Goal: Task Accomplishment & Management: Manage account settings

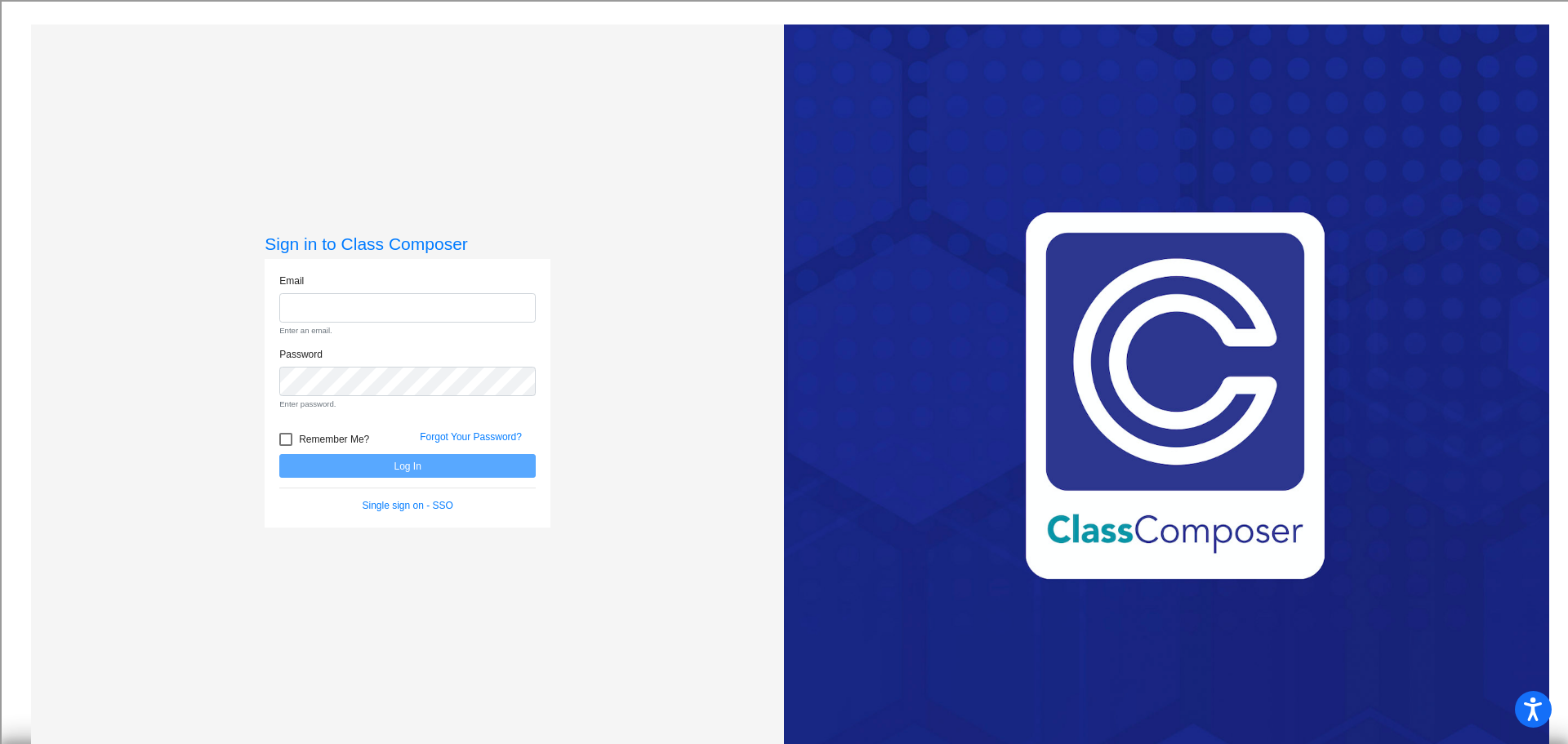
type input "[EMAIL_ADDRESS][DOMAIN_NAME]"
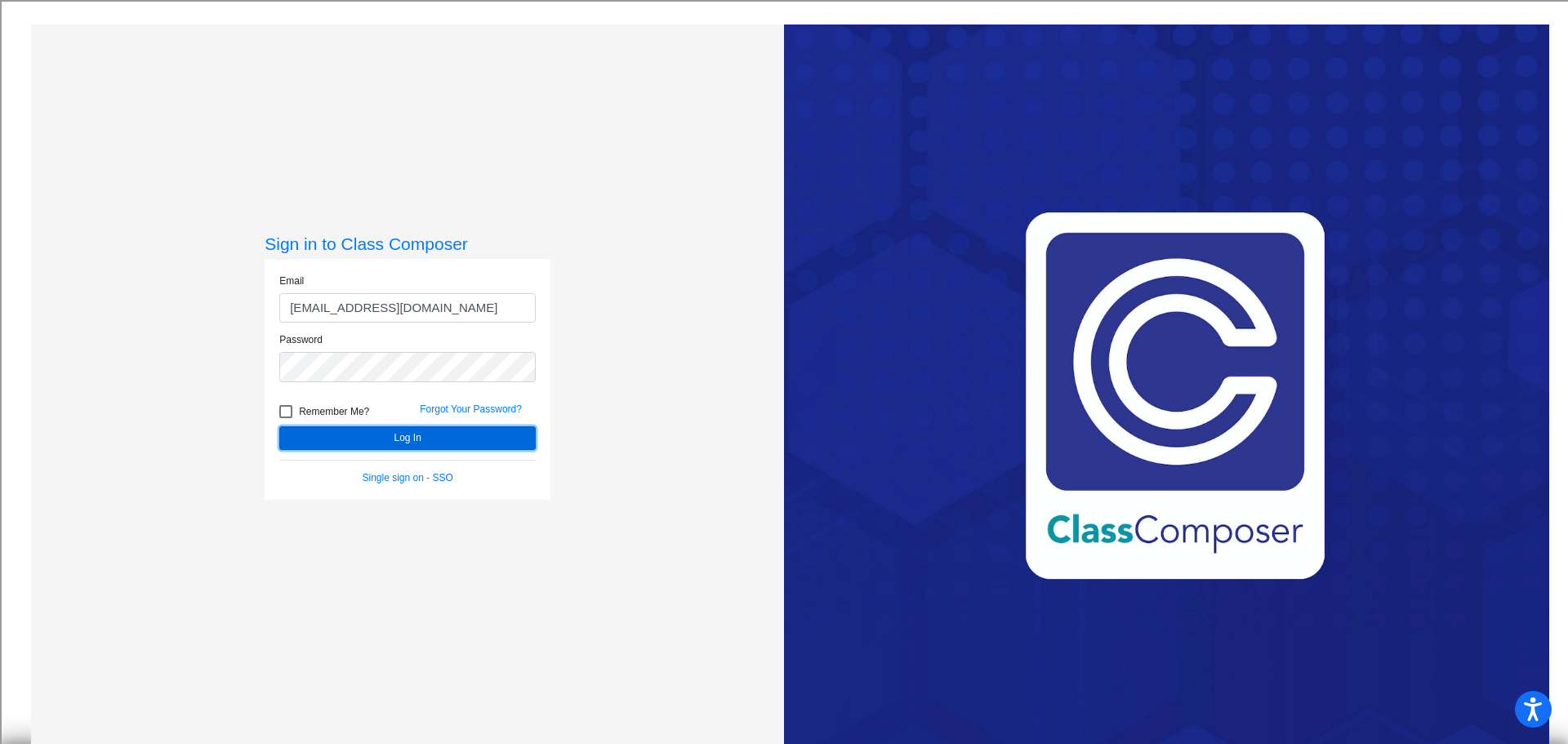
click at [444, 465] on form "Email [EMAIL_ADDRESS][DOMAIN_NAME] Password Remember Me? Forgot Your Password? …" at bounding box center [407, 379] width 257 height 211
click at [440, 445] on button "Log In" at bounding box center [407, 438] width 257 height 23
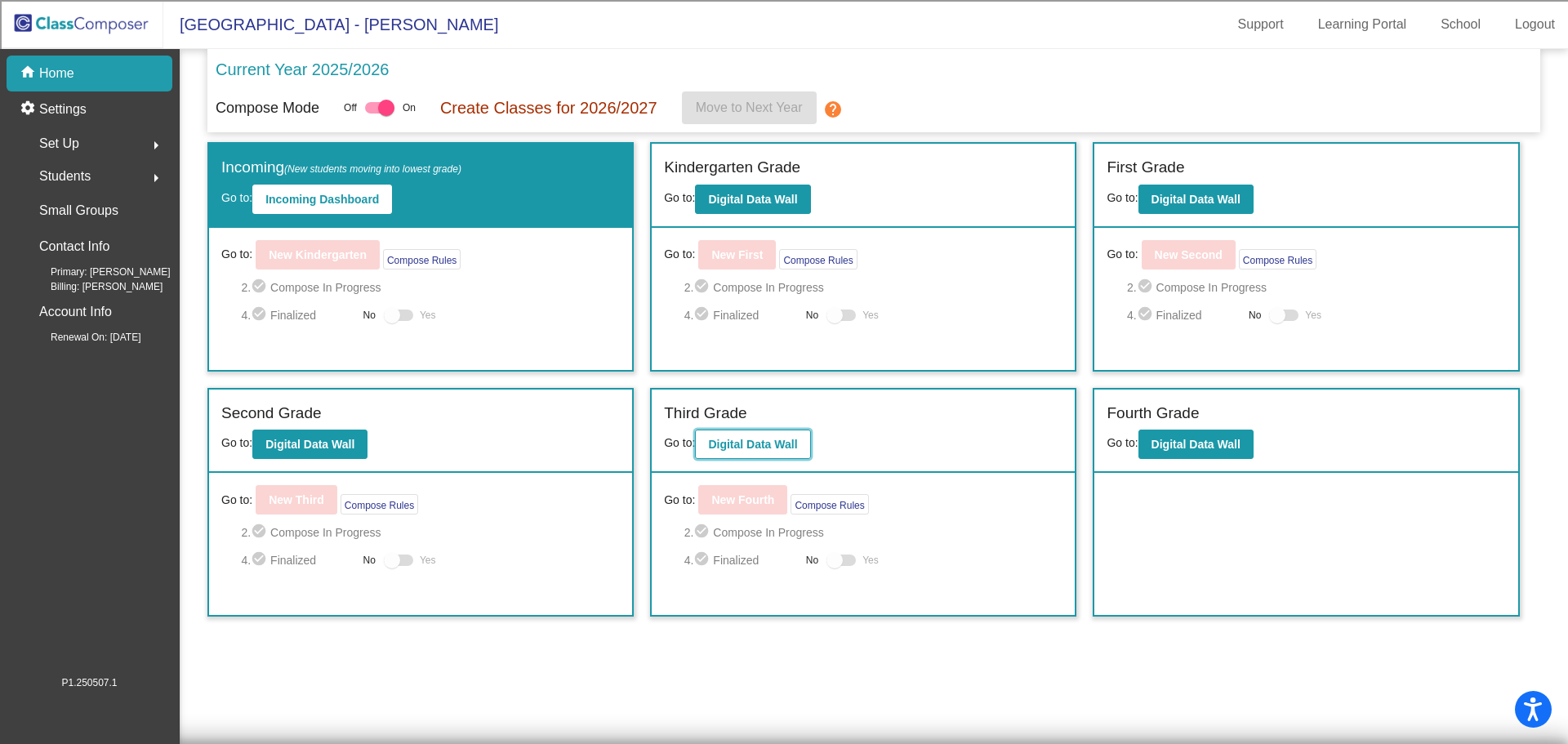
click at [789, 438] on b "Digital Data Wall" at bounding box center [752, 445] width 89 height 13
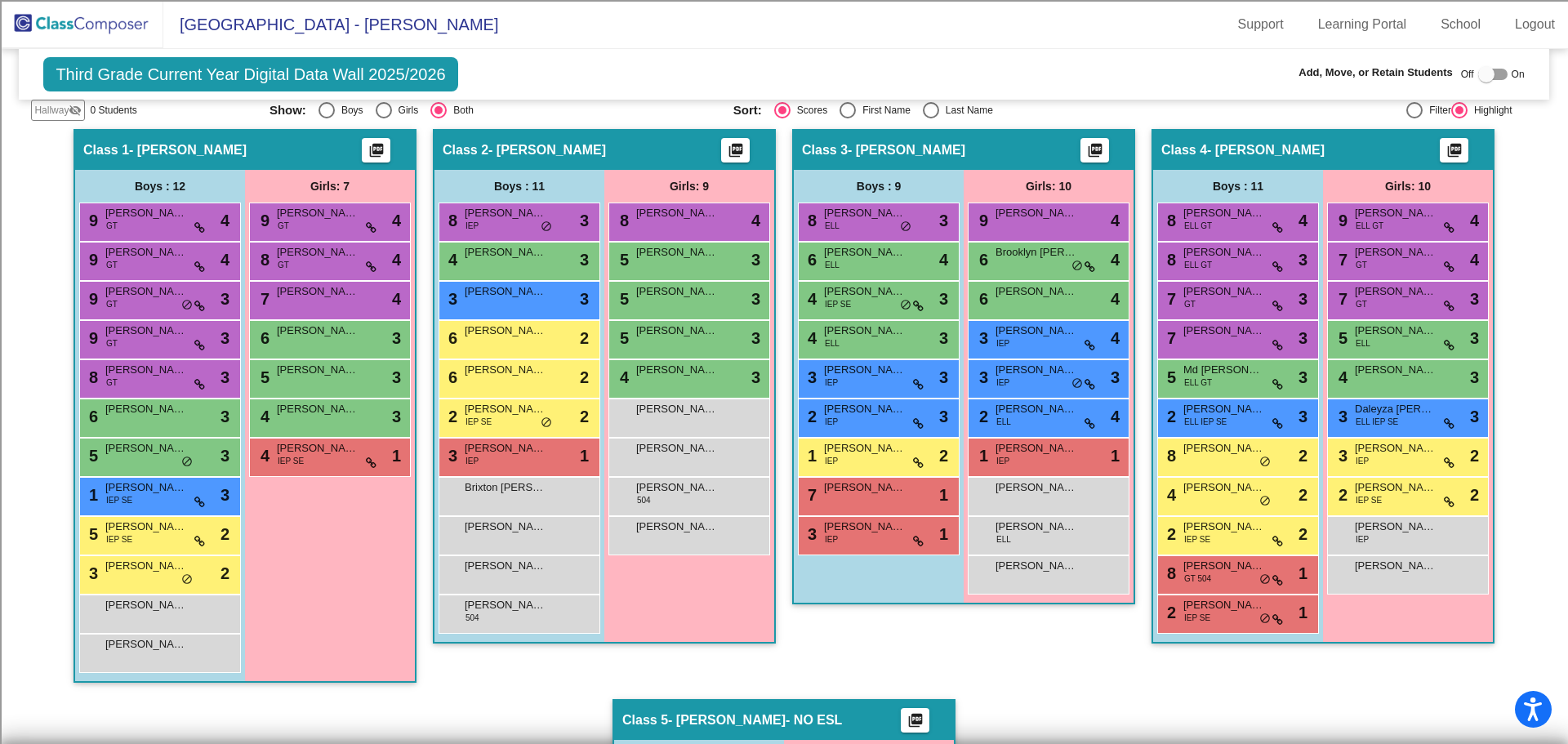
scroll to position [327, 0]
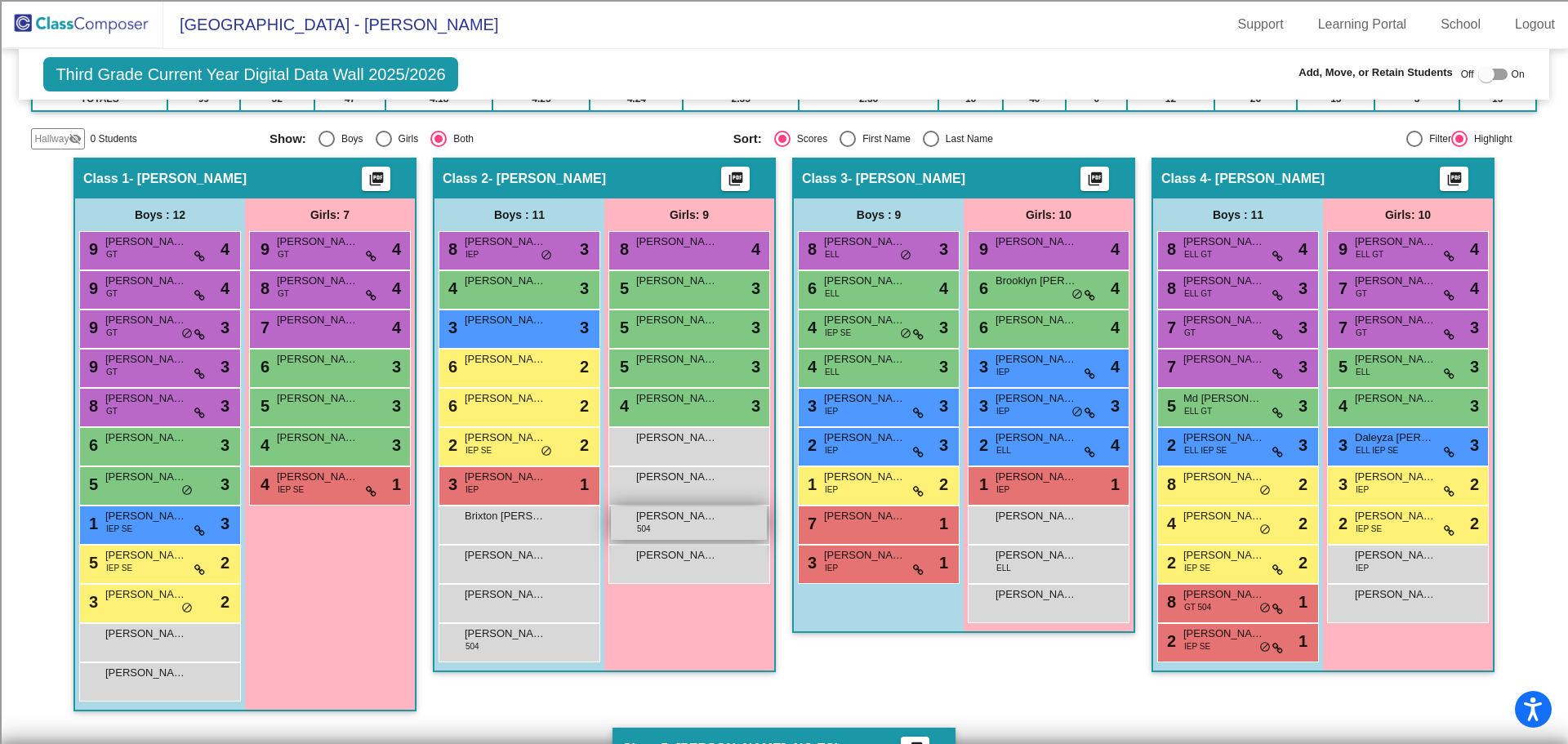
click at [686, 530] on div "[PERSON_NAME] 504 lock do_not_disturb_alt" at bounding box center [689, 523] width 156 height 33
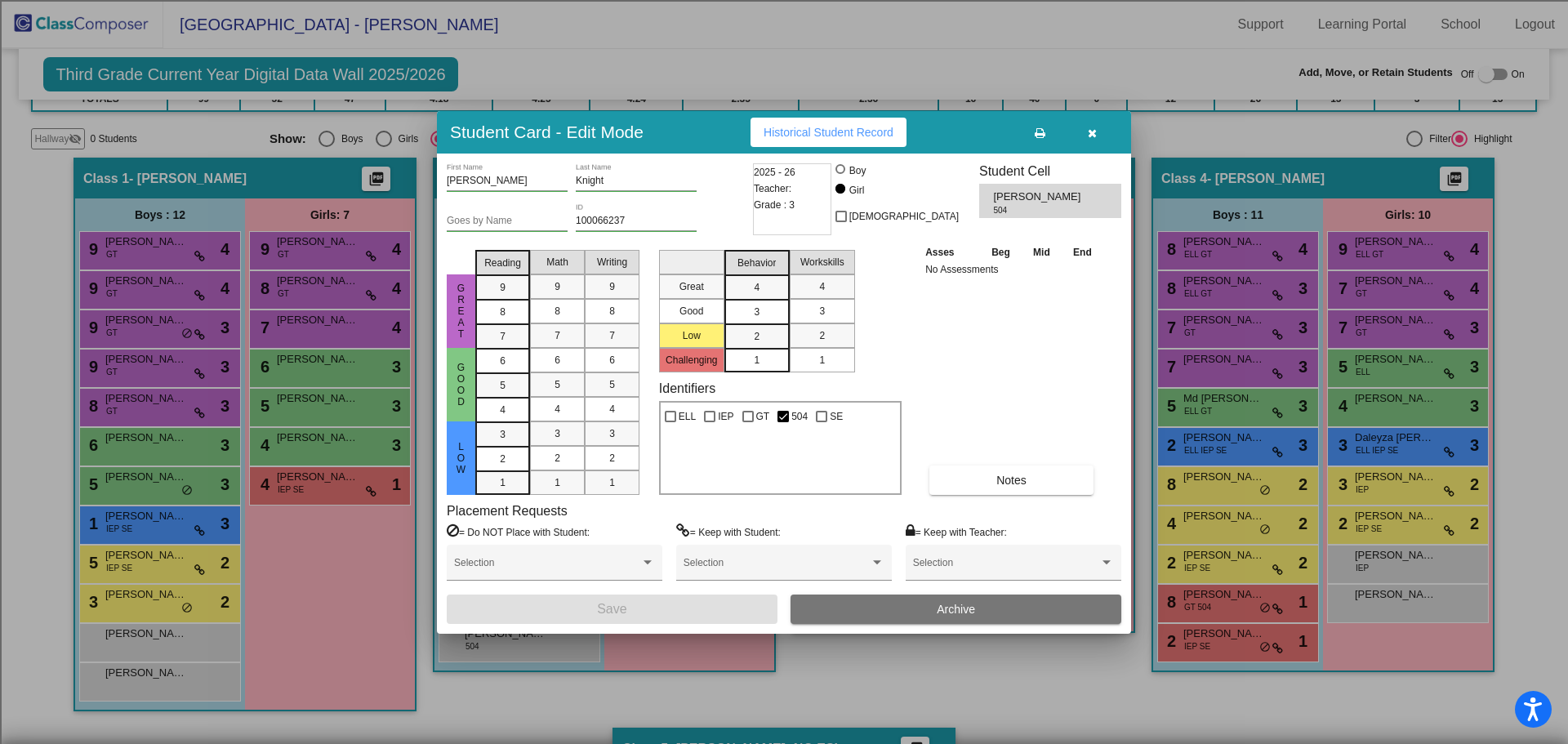
click at [895, 609] on button "Archive" at bounding box center [956, 609] width 331 height 29
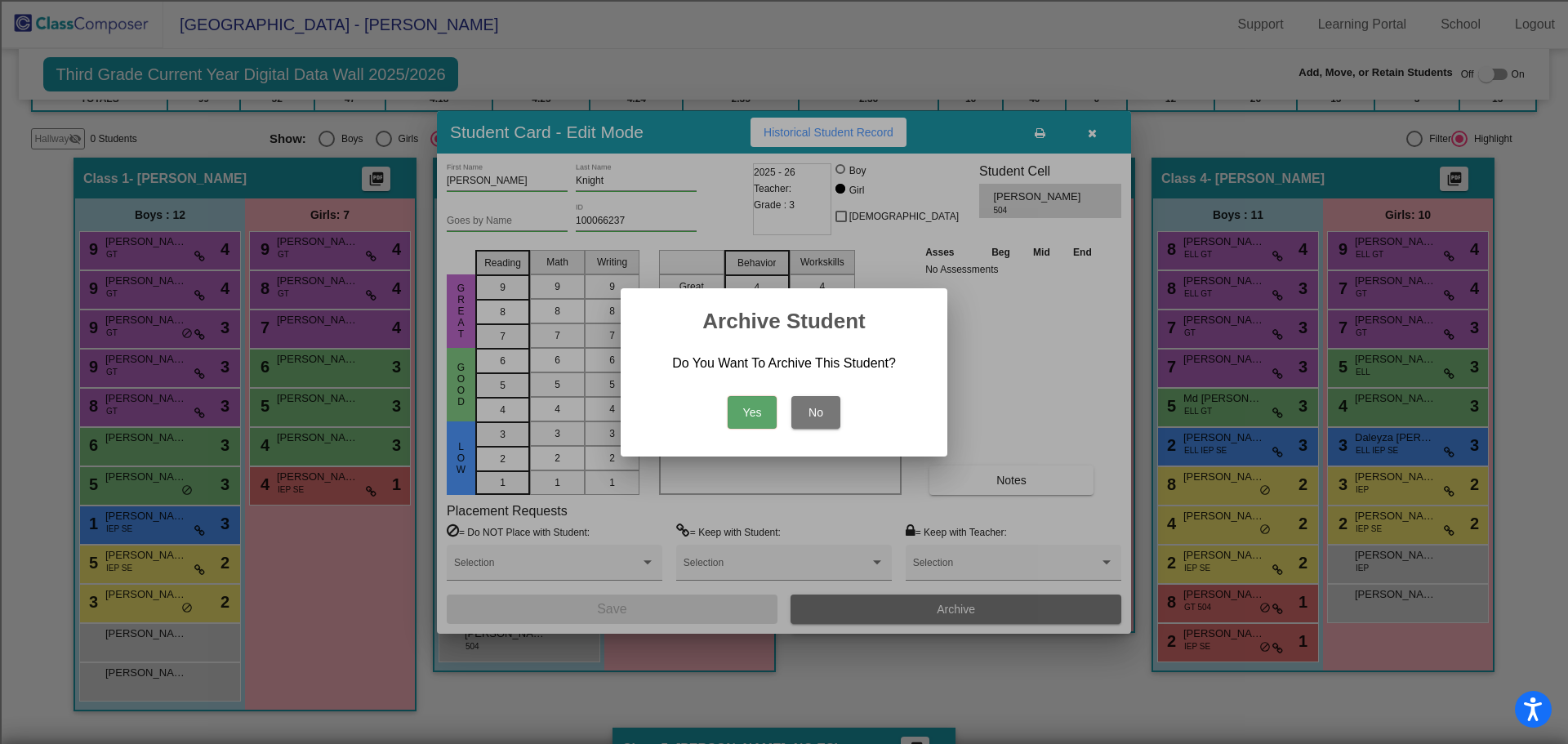
click at [762, 411] on button "Yes" at bounding box center [751, 412] width 49 height 32
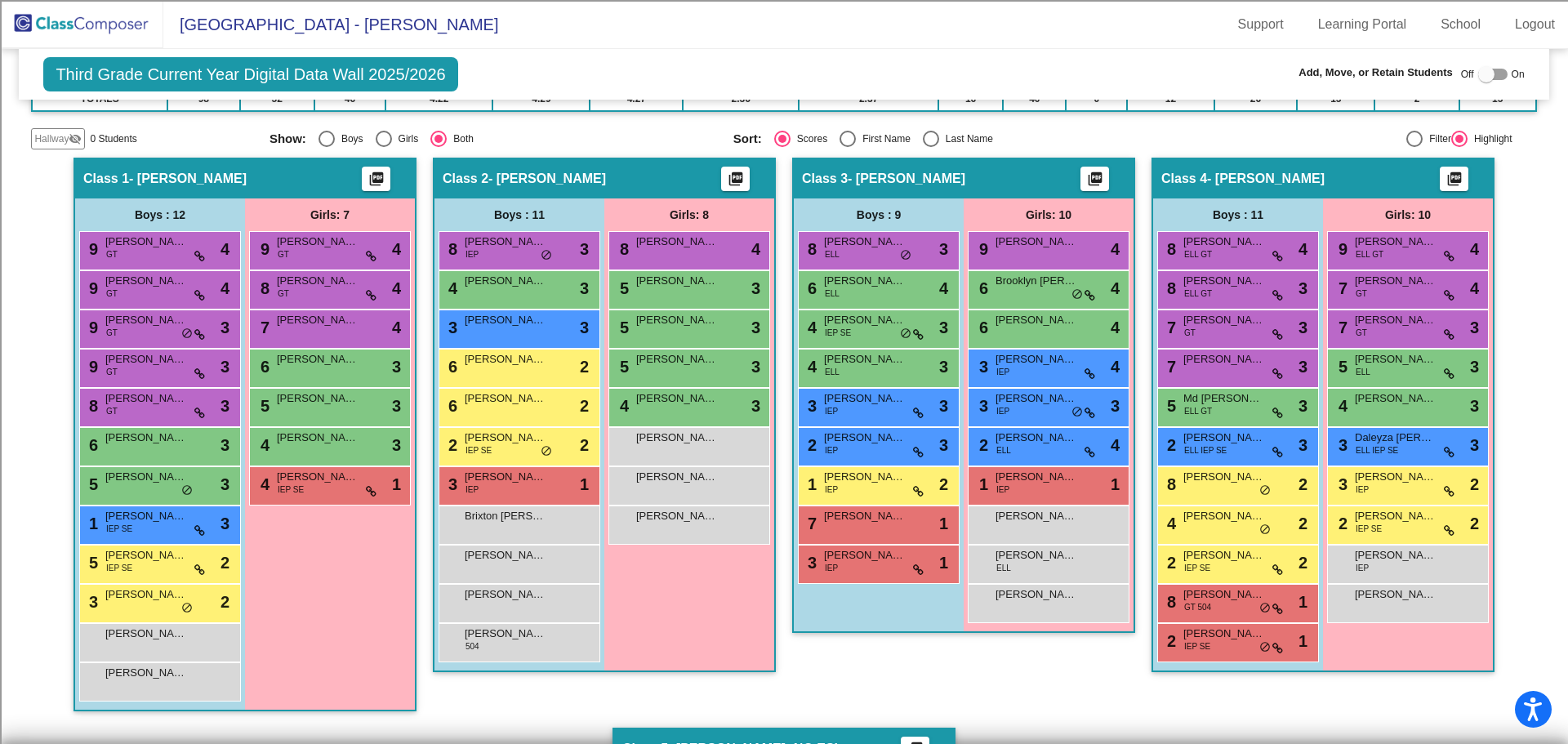
click at [114, 13] on img at bounding box center [81, 24] width 164 height 48
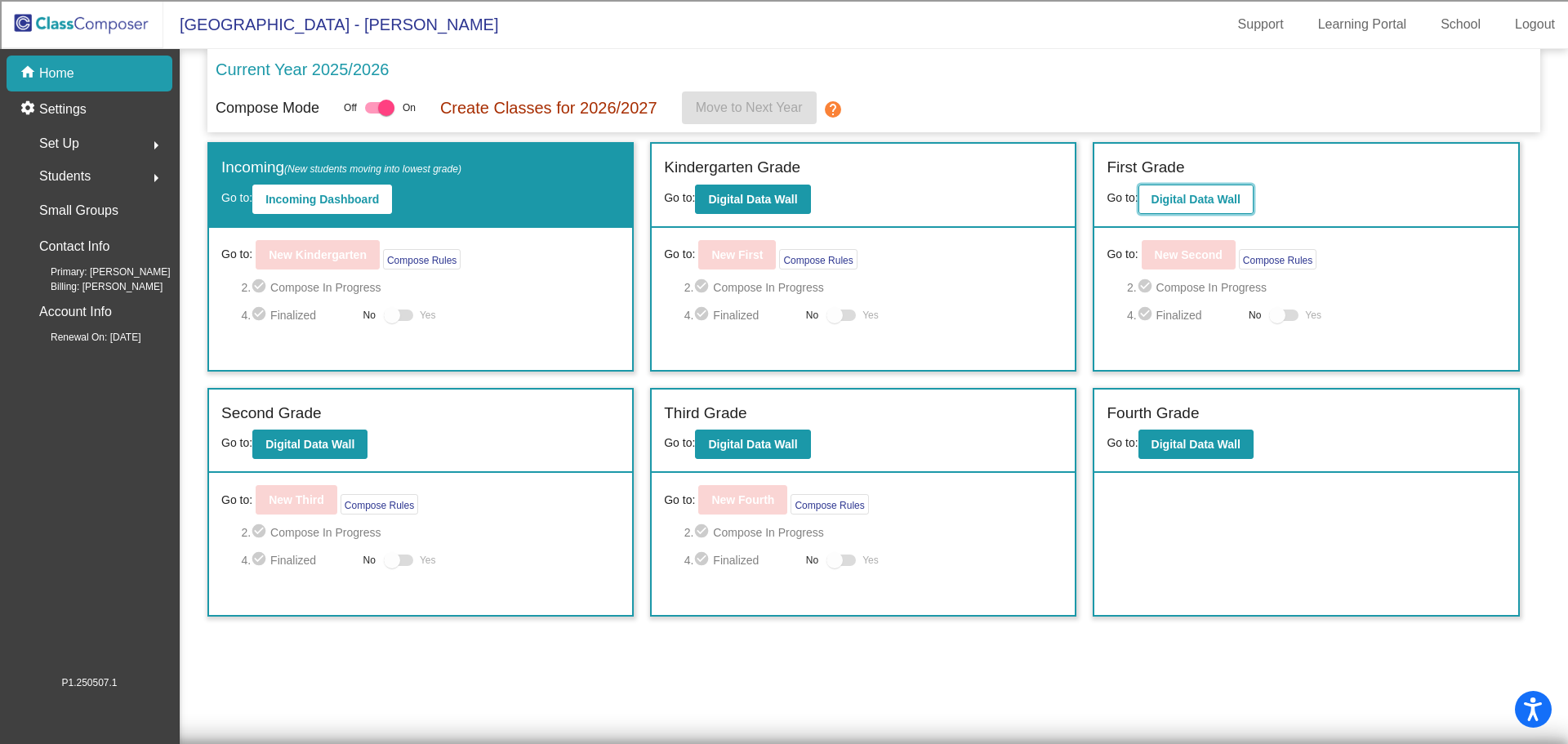
click at [1176, 207] on button "Digital Data Wall" at bounding box center [1196, 199] width 116 height 29
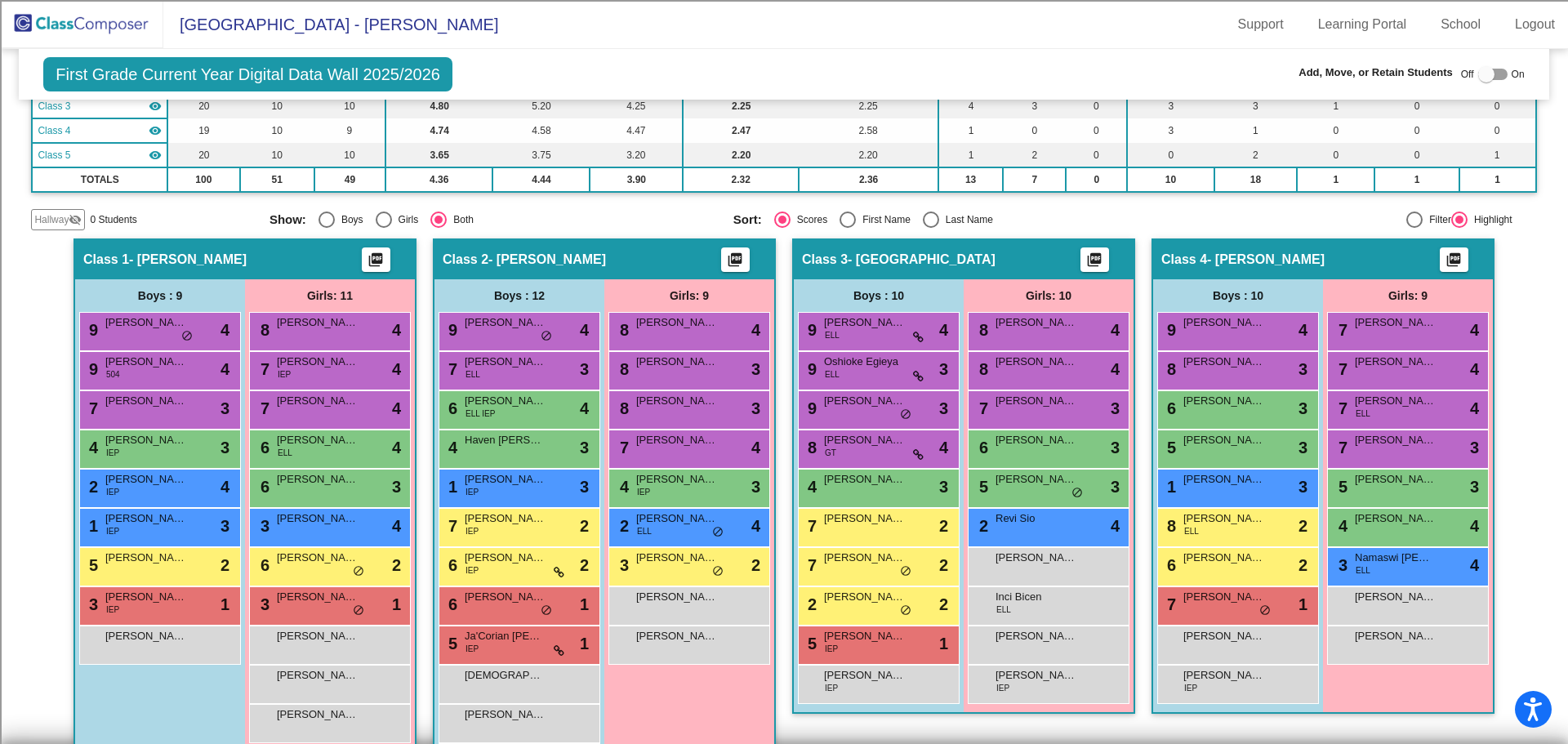
scroll to position [327, 0]
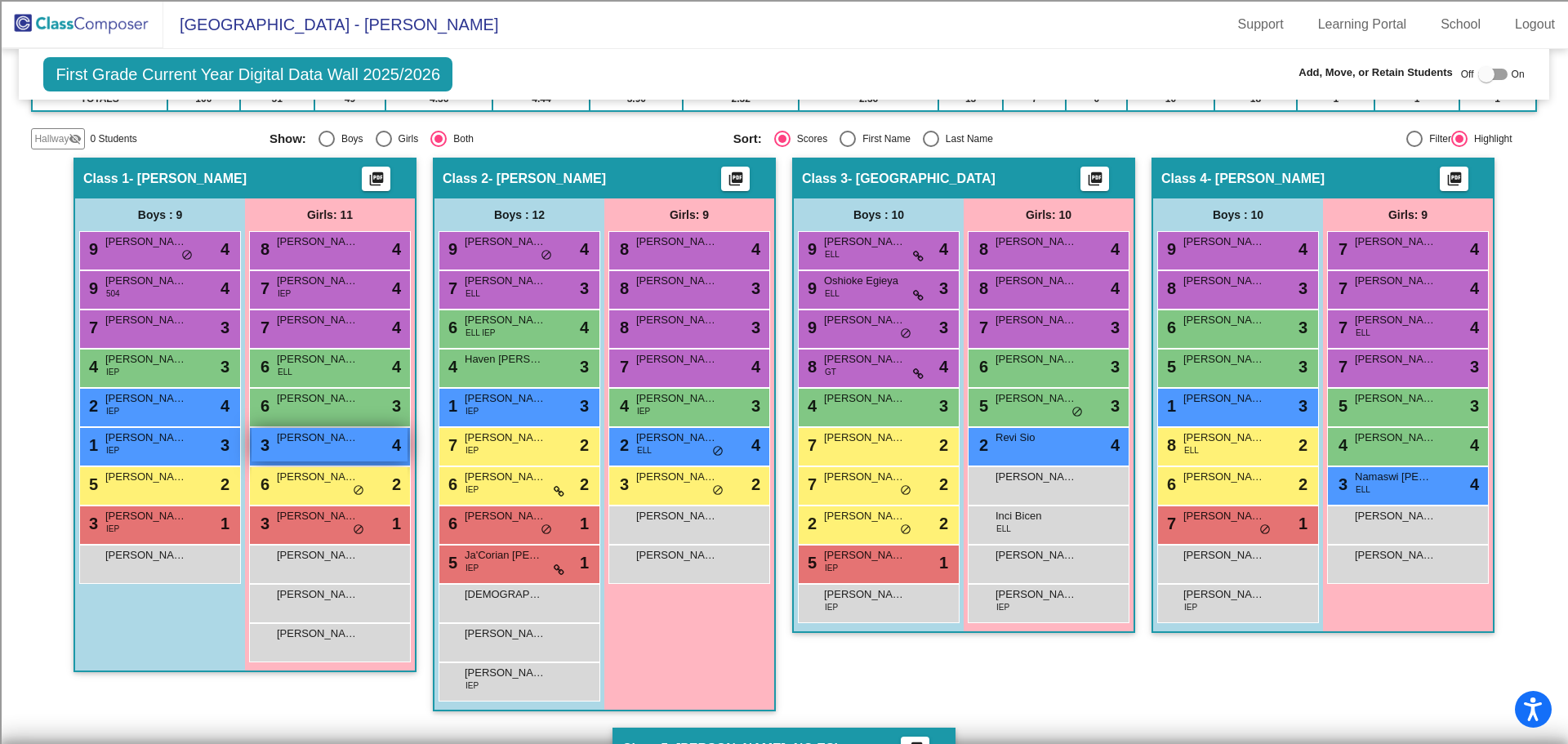
click at [343, 440] on span "Zaylee Webber" at bounding box center [317, 438] width 81 height 17
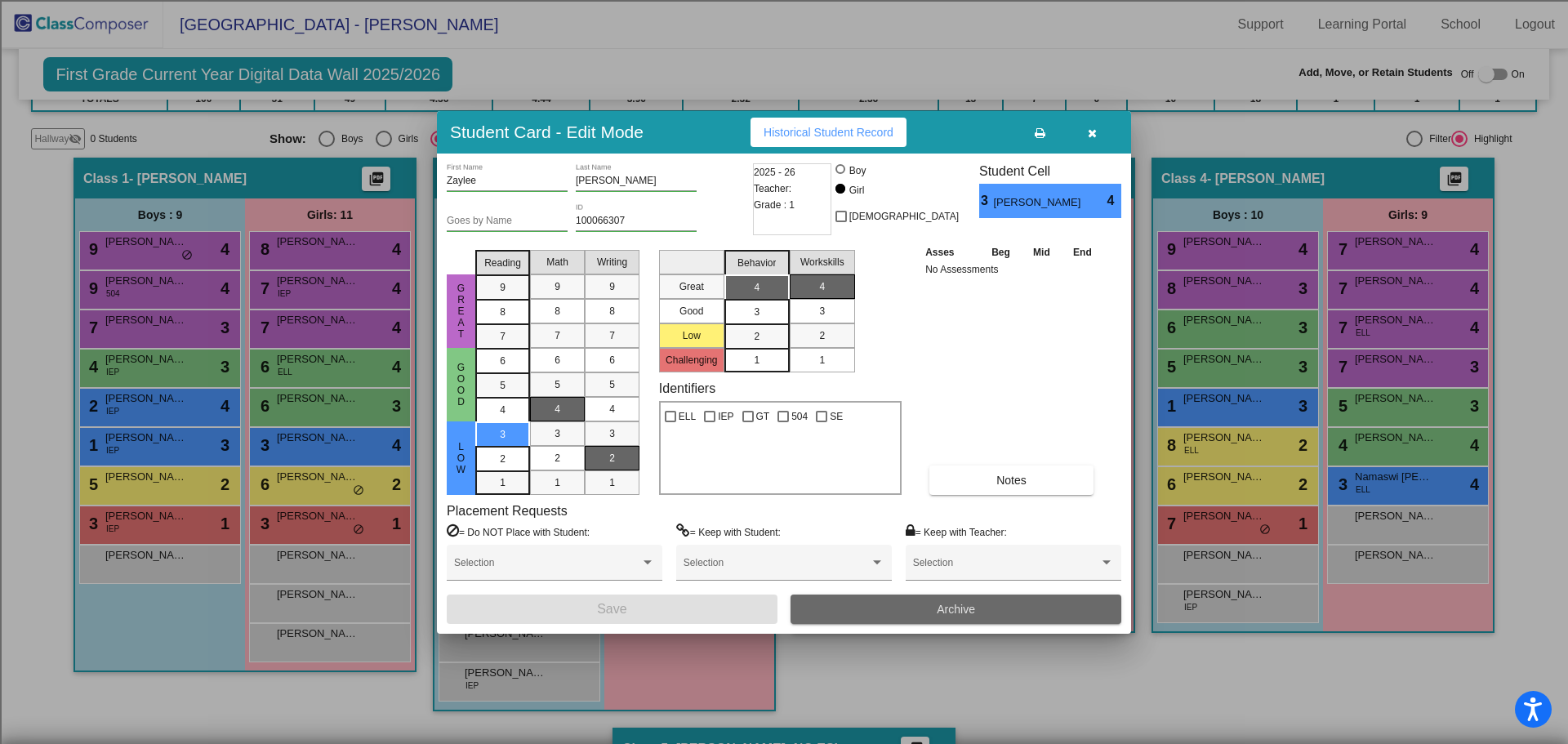
click at [1010, 613] on button "Archive" at bounding box center [956, 609] width 331 height 29
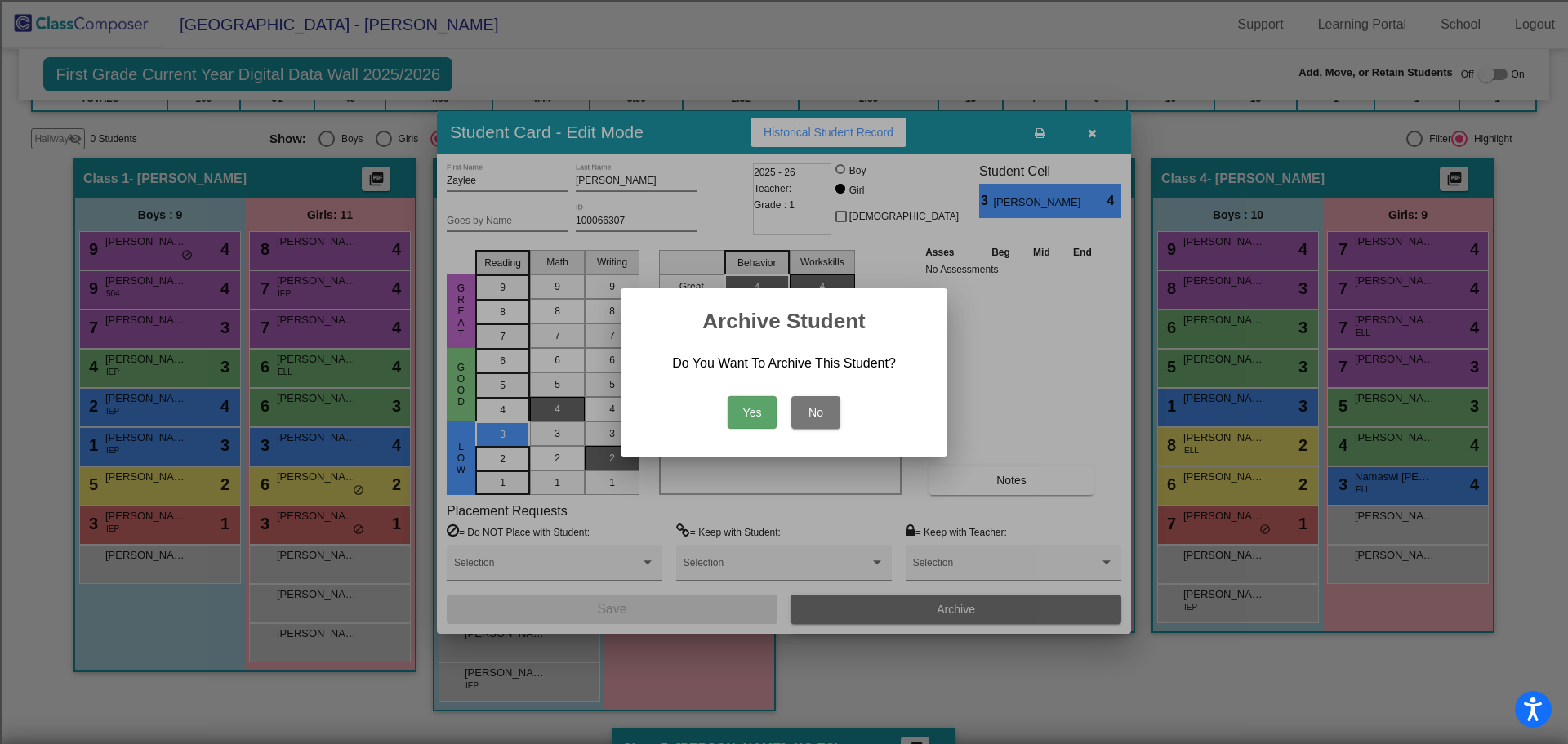
click at [745, 411] on button "Yes" at bounding box center [751, 412] width 49 height 32
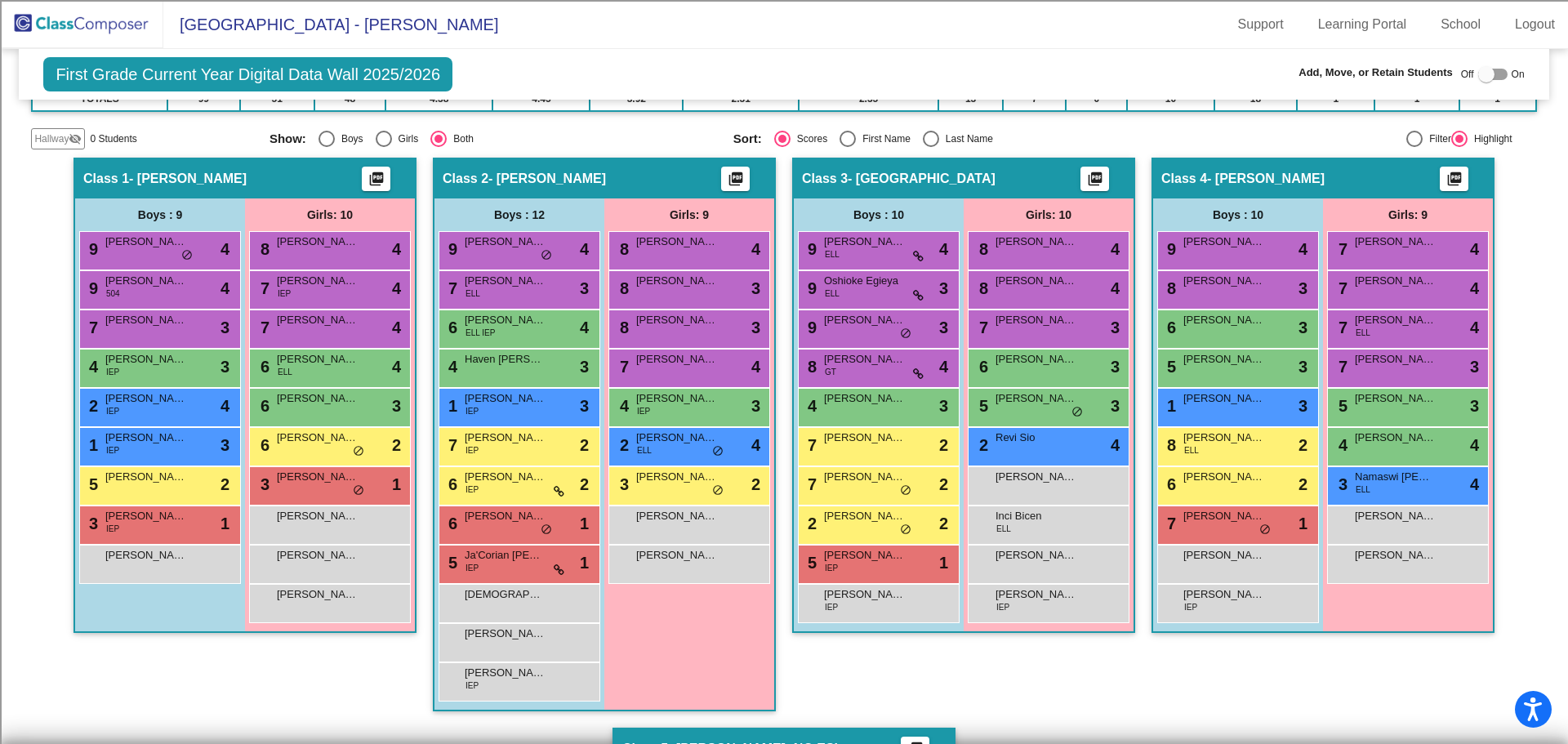
click at [213, 694] on div "Class 1 - Kruger picture_as_pdf Add Student First Name Last Name Student Id (Re…" at bounding box center [244, 443] width 343 height 570
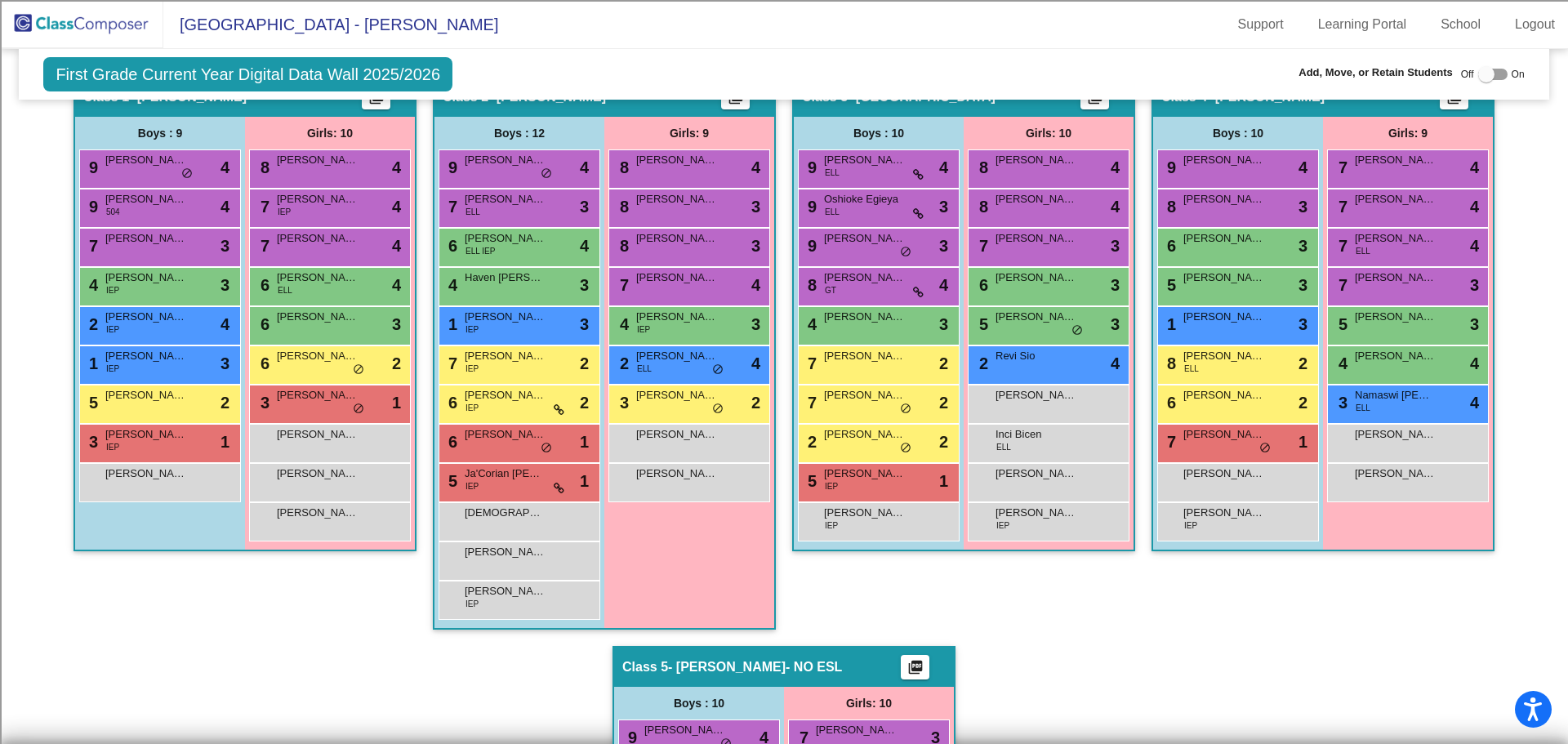
click at [74, 5] on img at bounding box center [81, 24] width 164 height 48
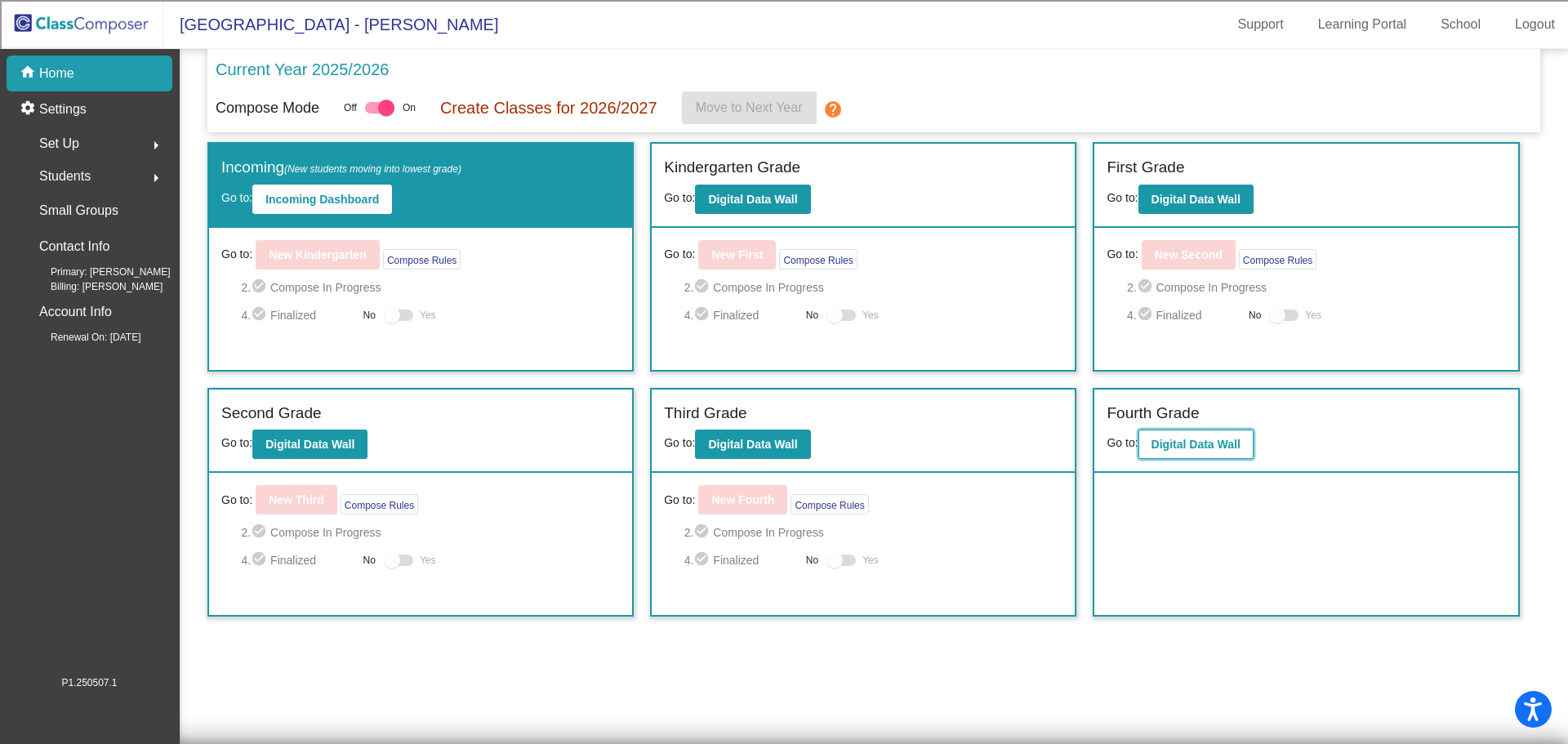
click at [1213, 451] on b "Digital Data Wall" at bounding box center [1195, 445] width 89 height 13
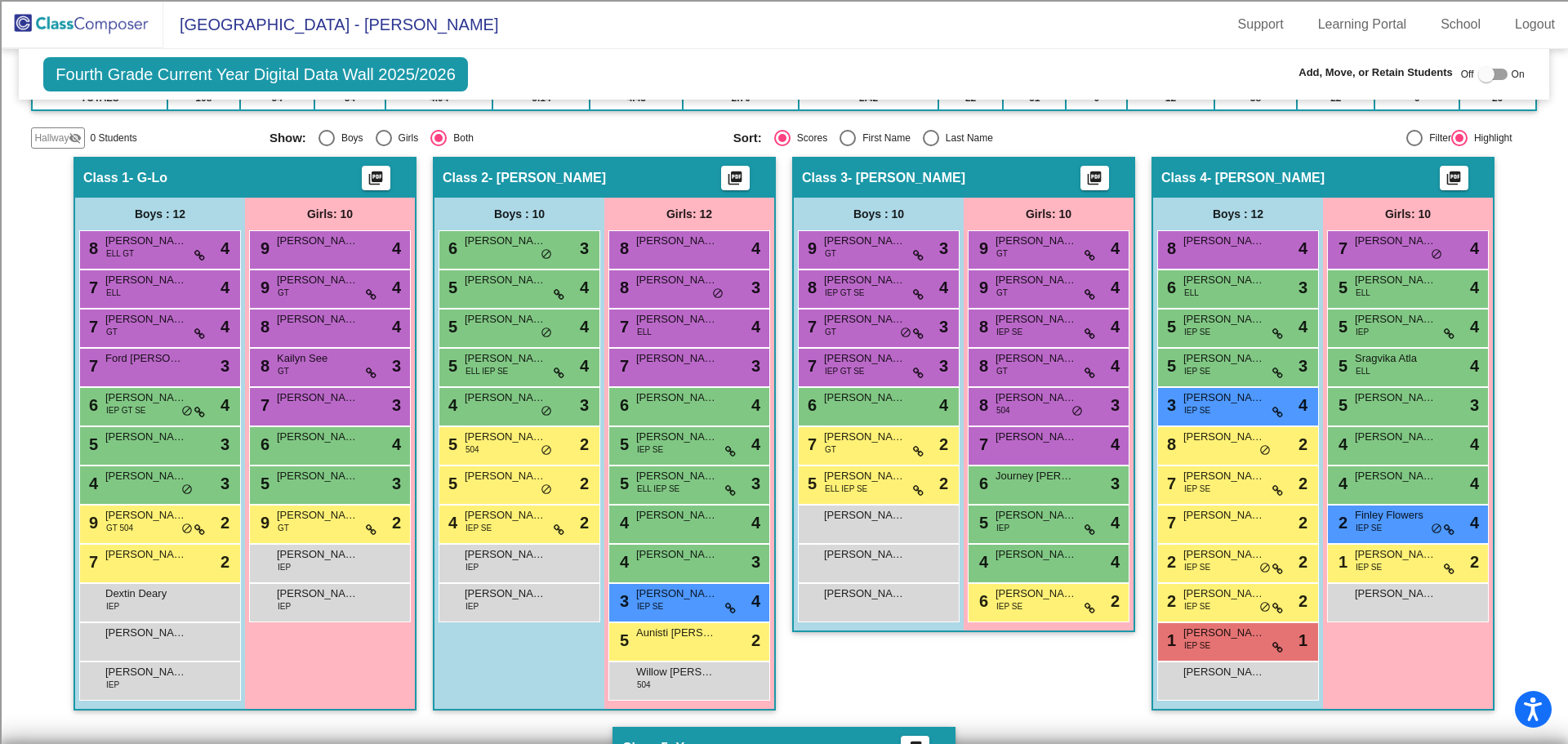
scroll to position [327, 0]
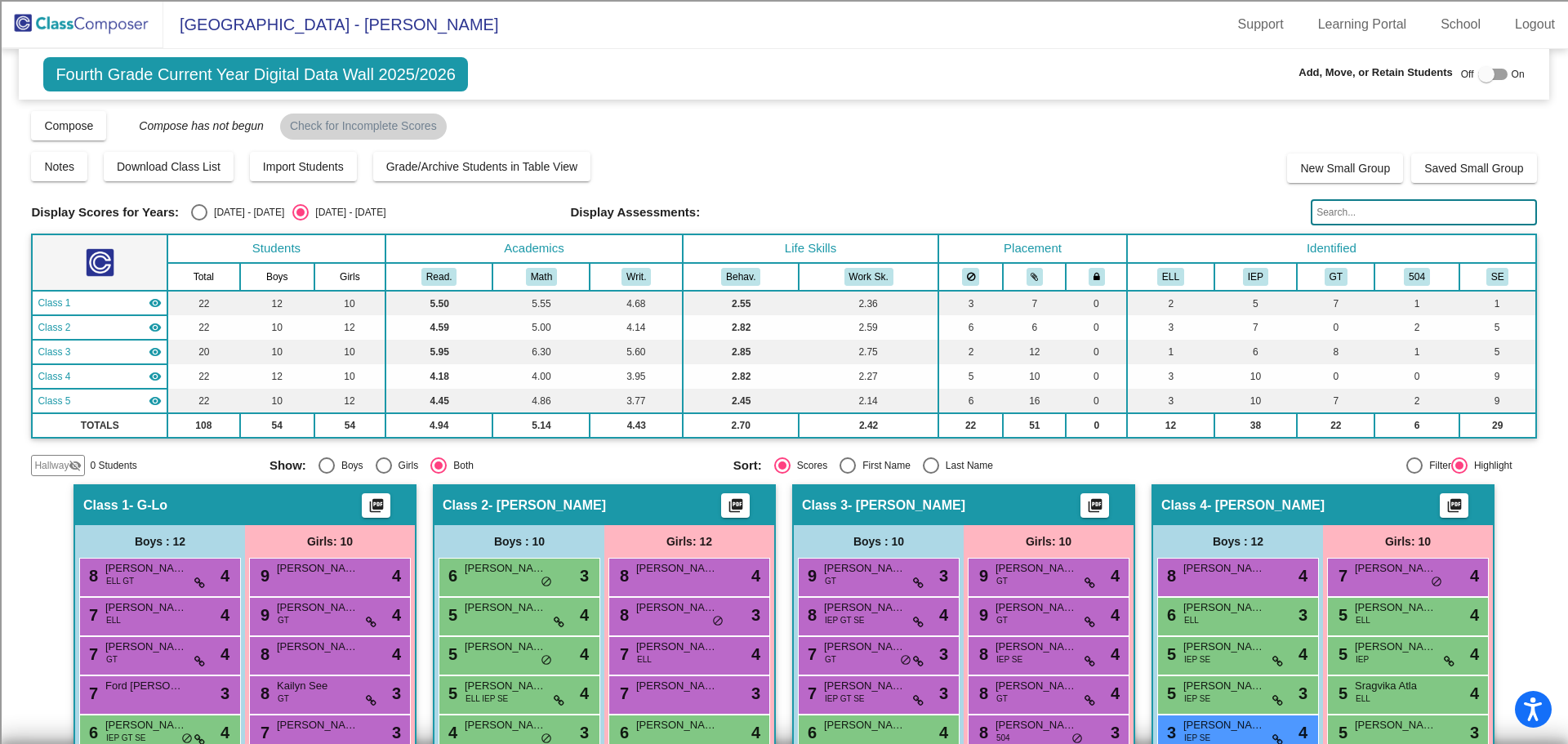
click at [138, 23] on img at bounding box center [81, 24] width 164 height 48
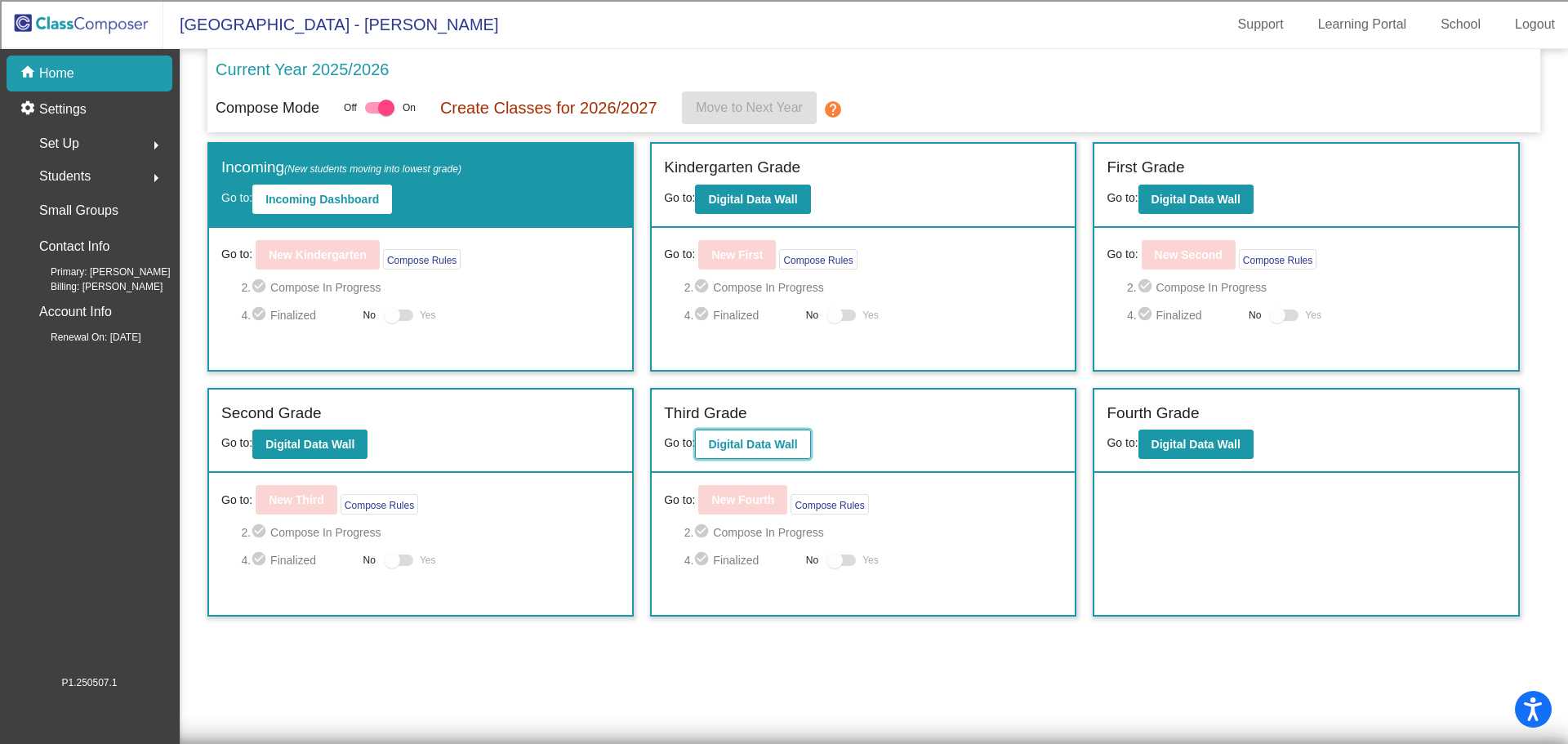
click at [715, 449] on b "Digital Data Wall" at bounding box center [752, 445] width 89 height 13
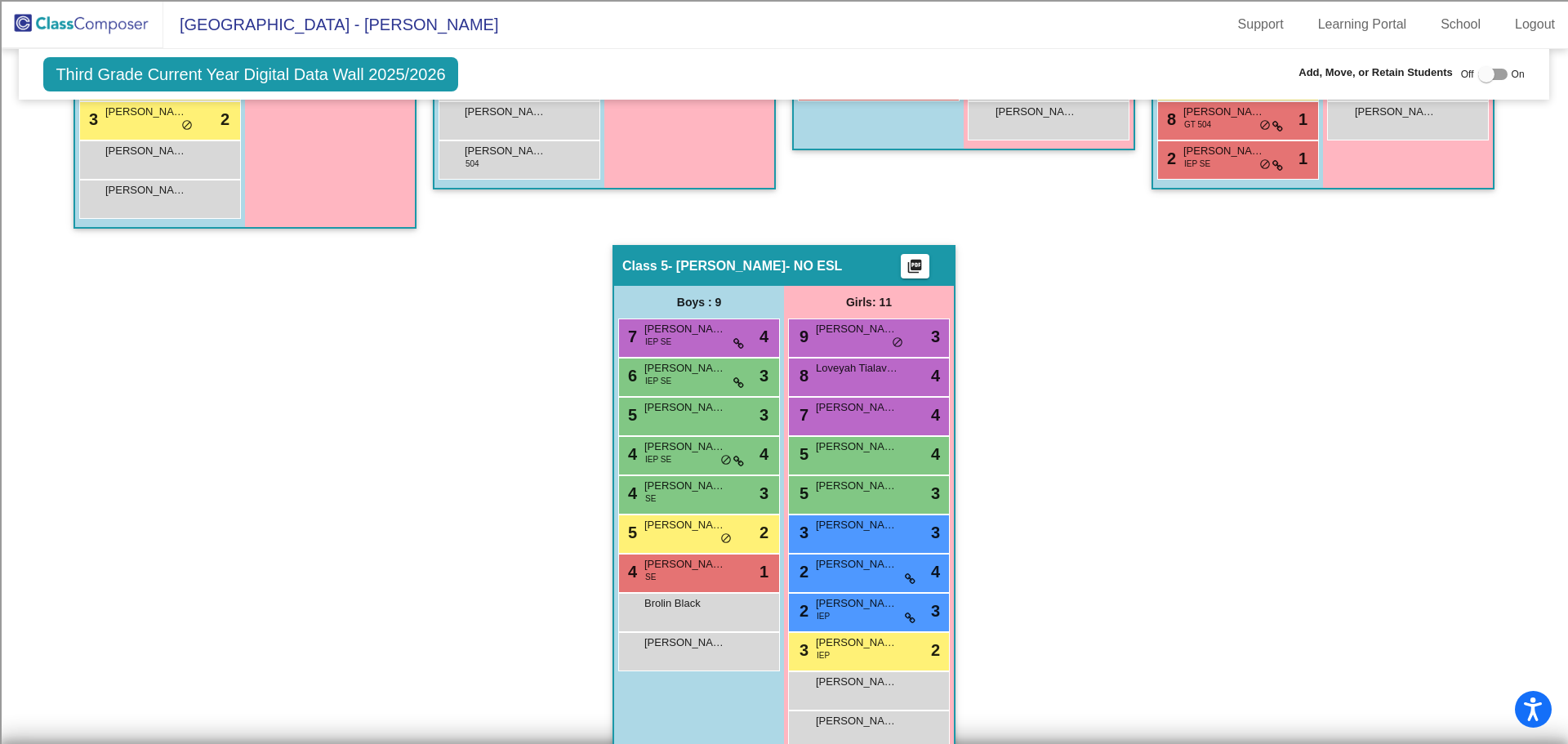
scroll to position [841, 0]
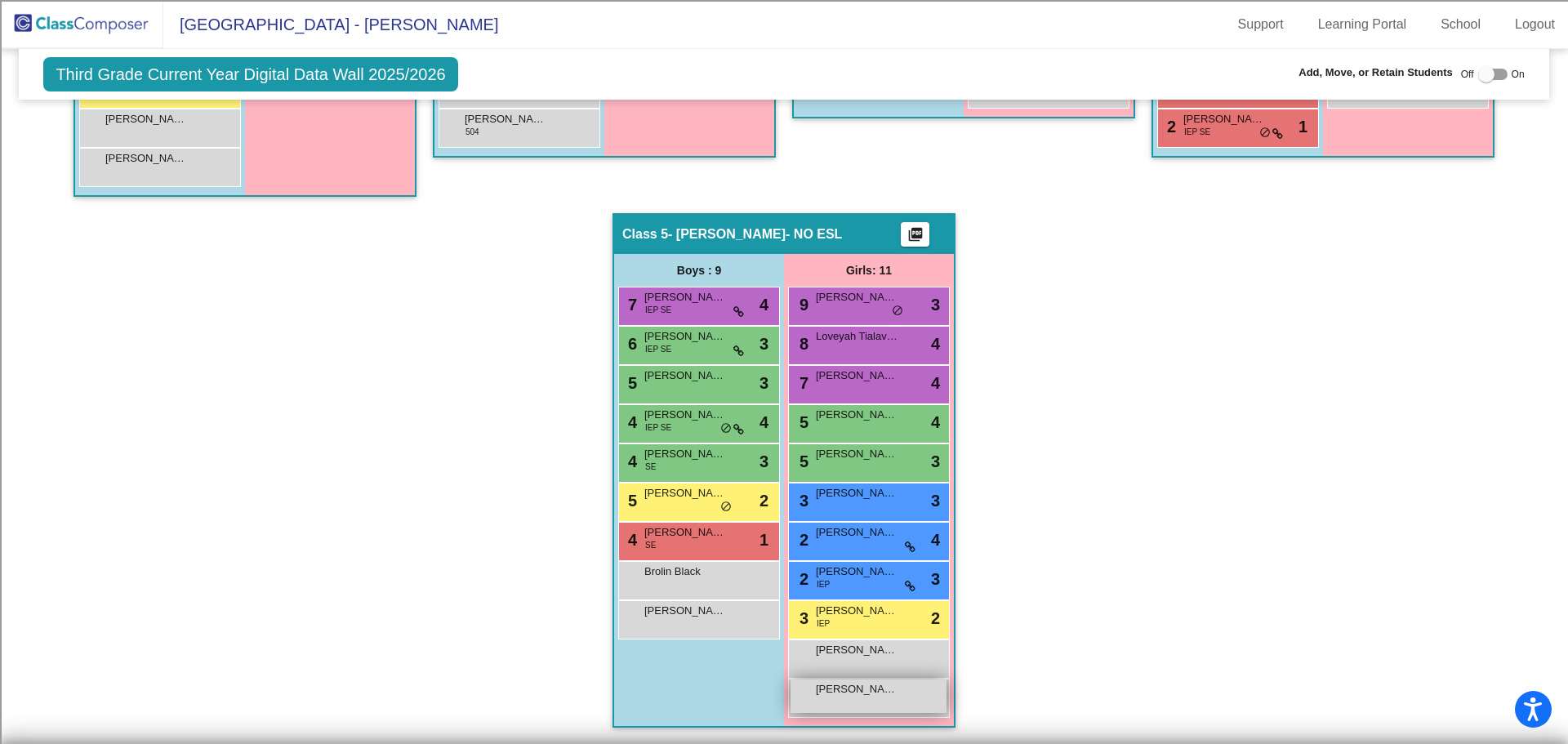
click at [843, 700] on div "[PERSON_NAME] lock do_not_disturb_alt" at bounding box center [868, 696] width 156 height 33
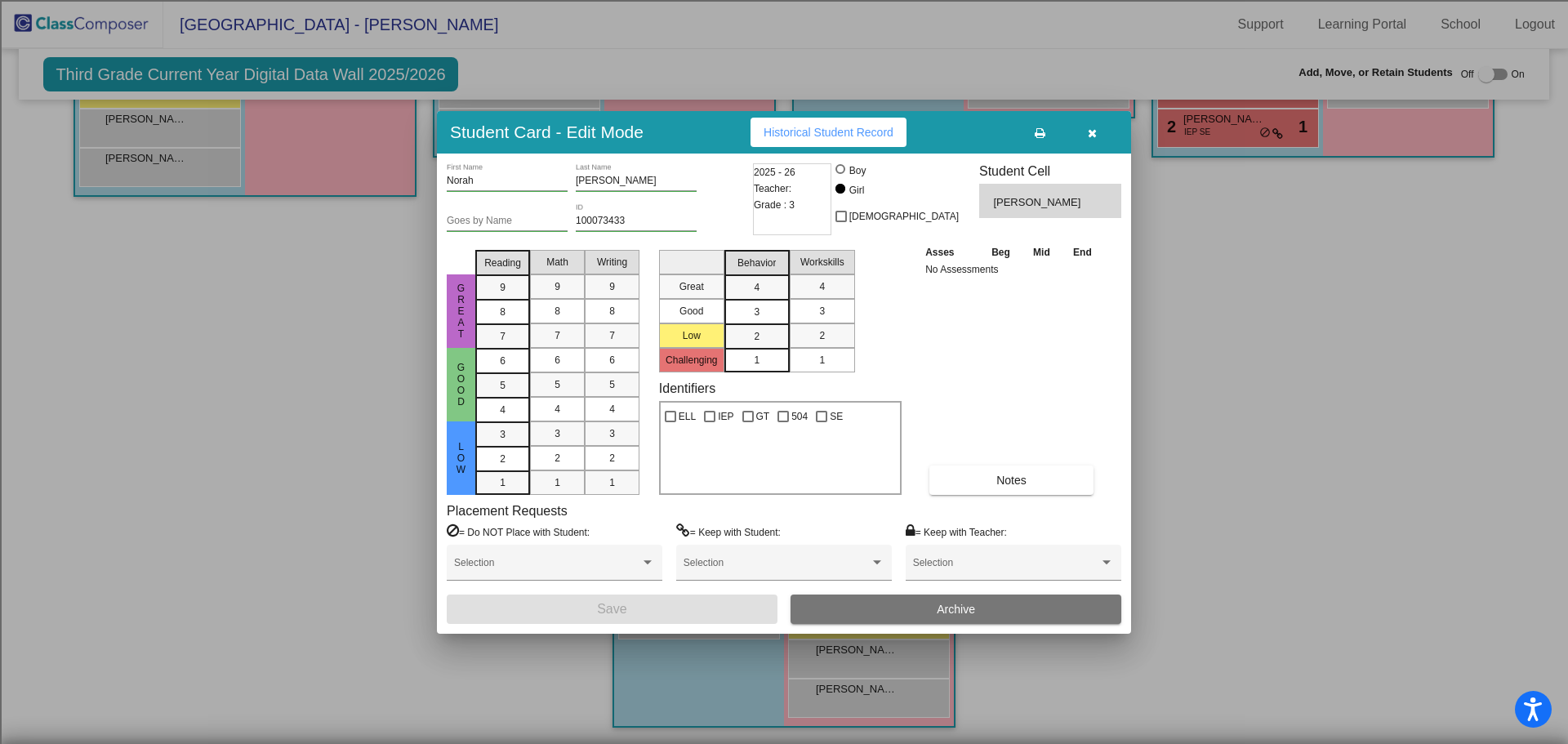
click at [912, 605] on button "Archive" at bounding box center [956, 609] width 331 height 29
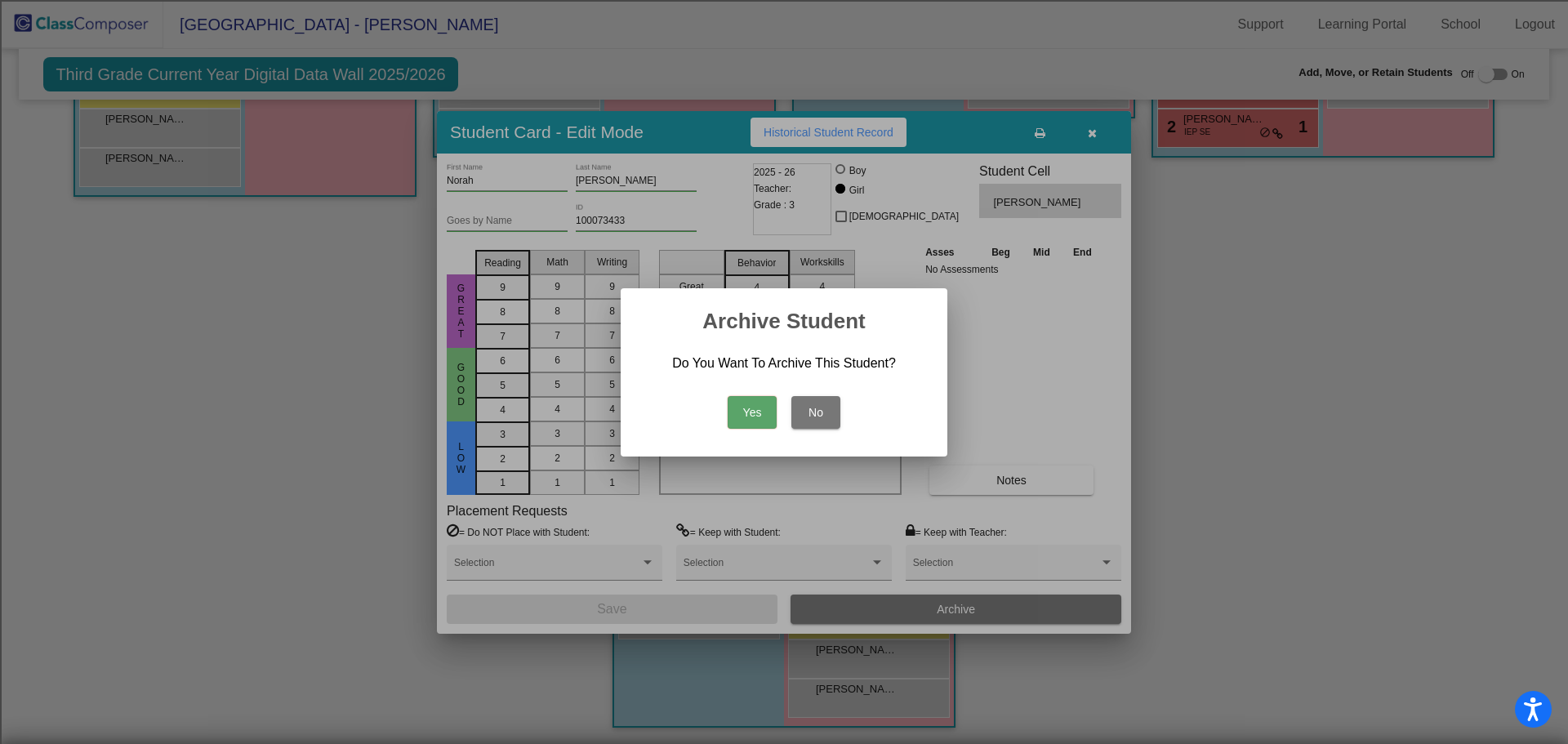
click at [774, 397] on button "Yes" at bounding box center [751, 412] width 49 height 32
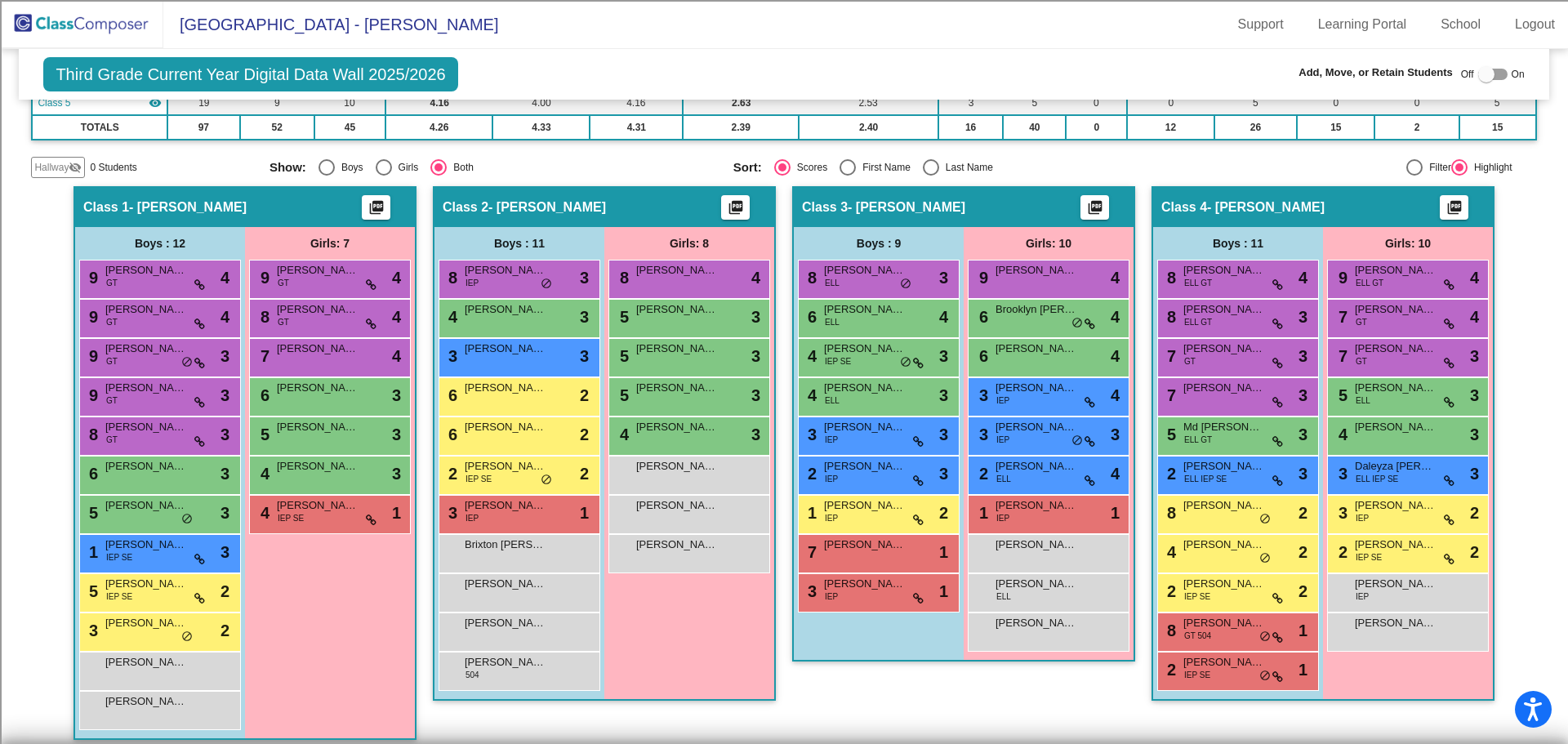
scroll to position [67, 0]
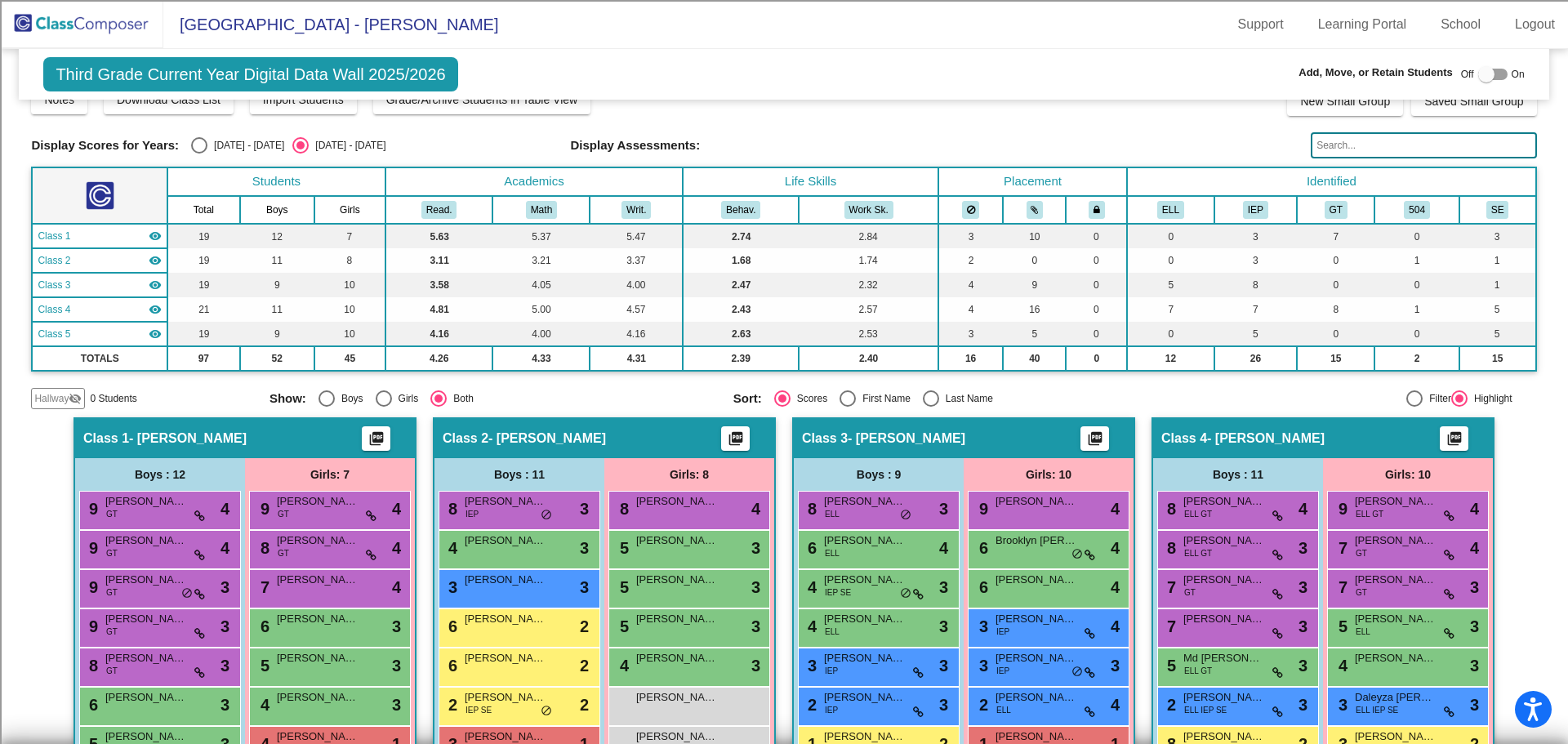
click at [106, 28] on img at bounding box center [81, 24] width 164 height 48
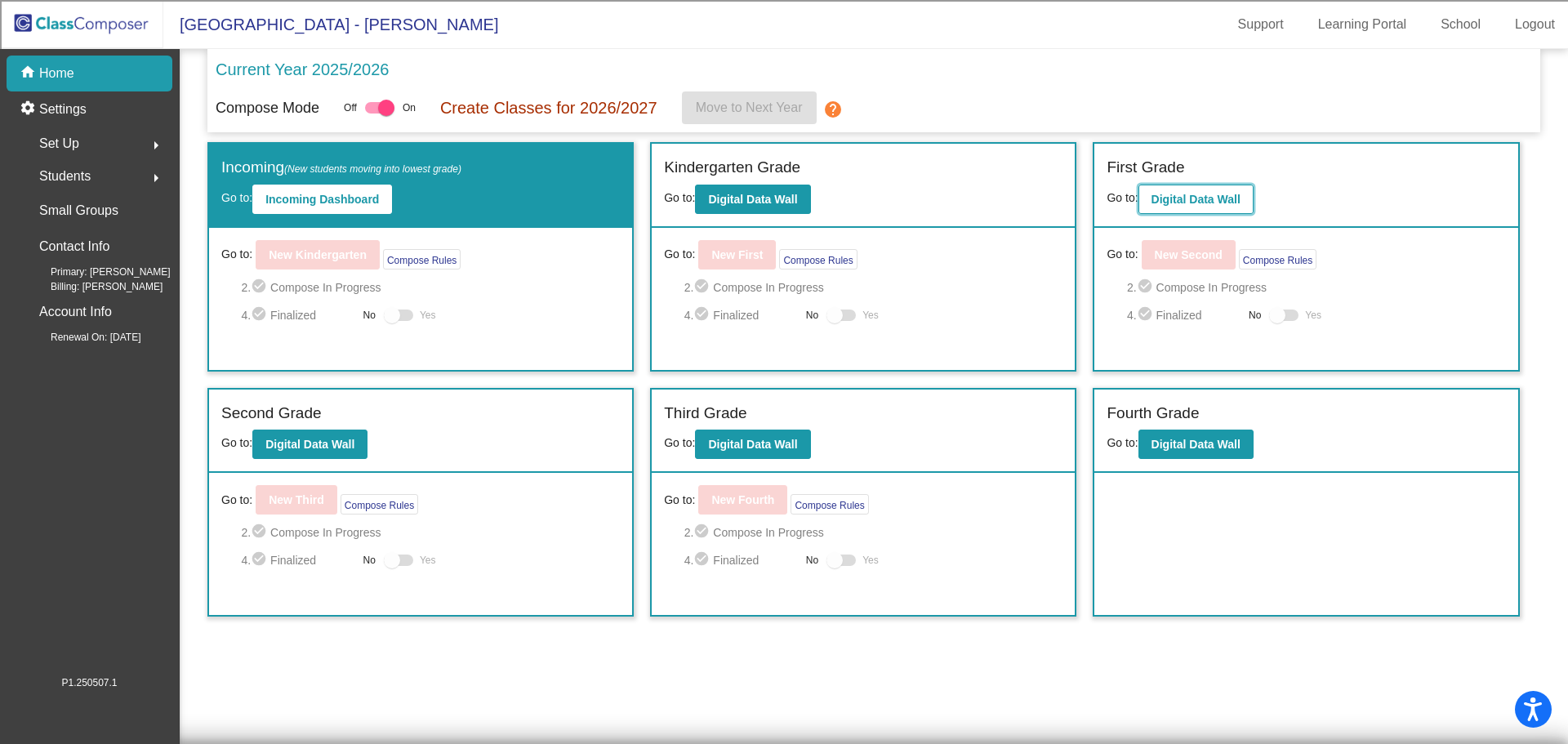
click at [1212, 206] on b "Digital Data Wall" at bounding box center [1195, 200] width 89 height 13
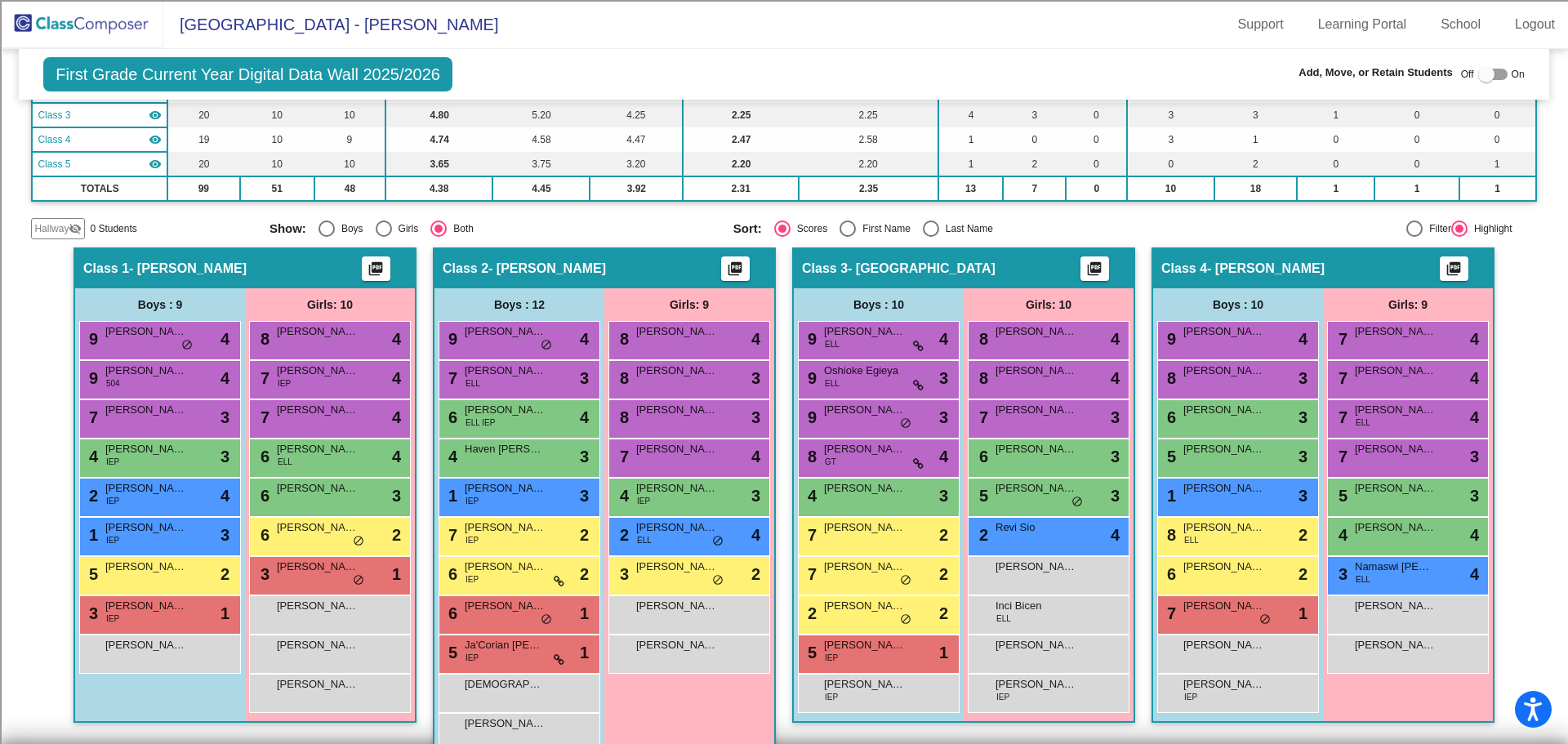
scroll to position [327, 0]
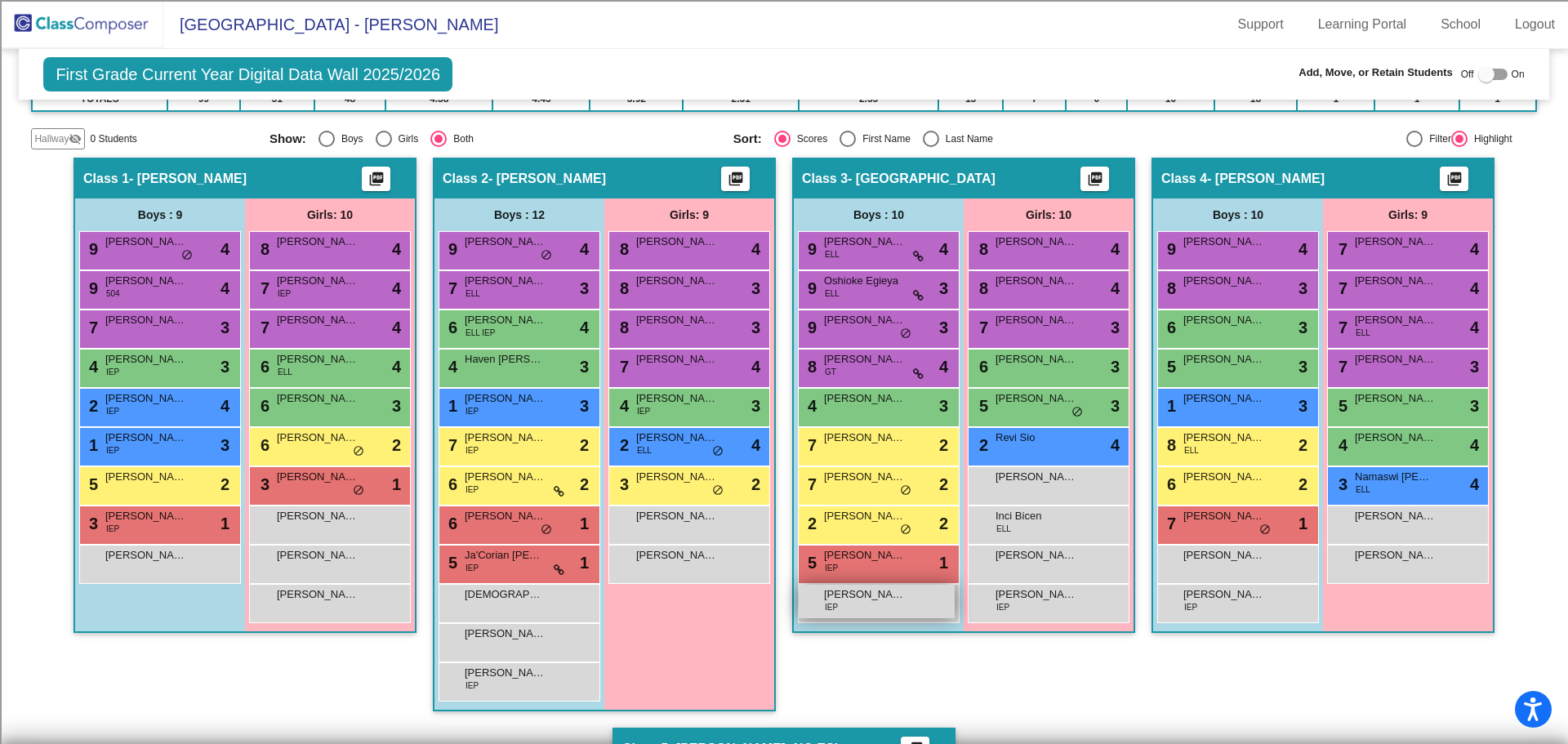
click at [876, 604] on div "[PERSON_NAME] IEP lock do_not_disturb_alt" at bounding box center [877, 602] width 156 height 33
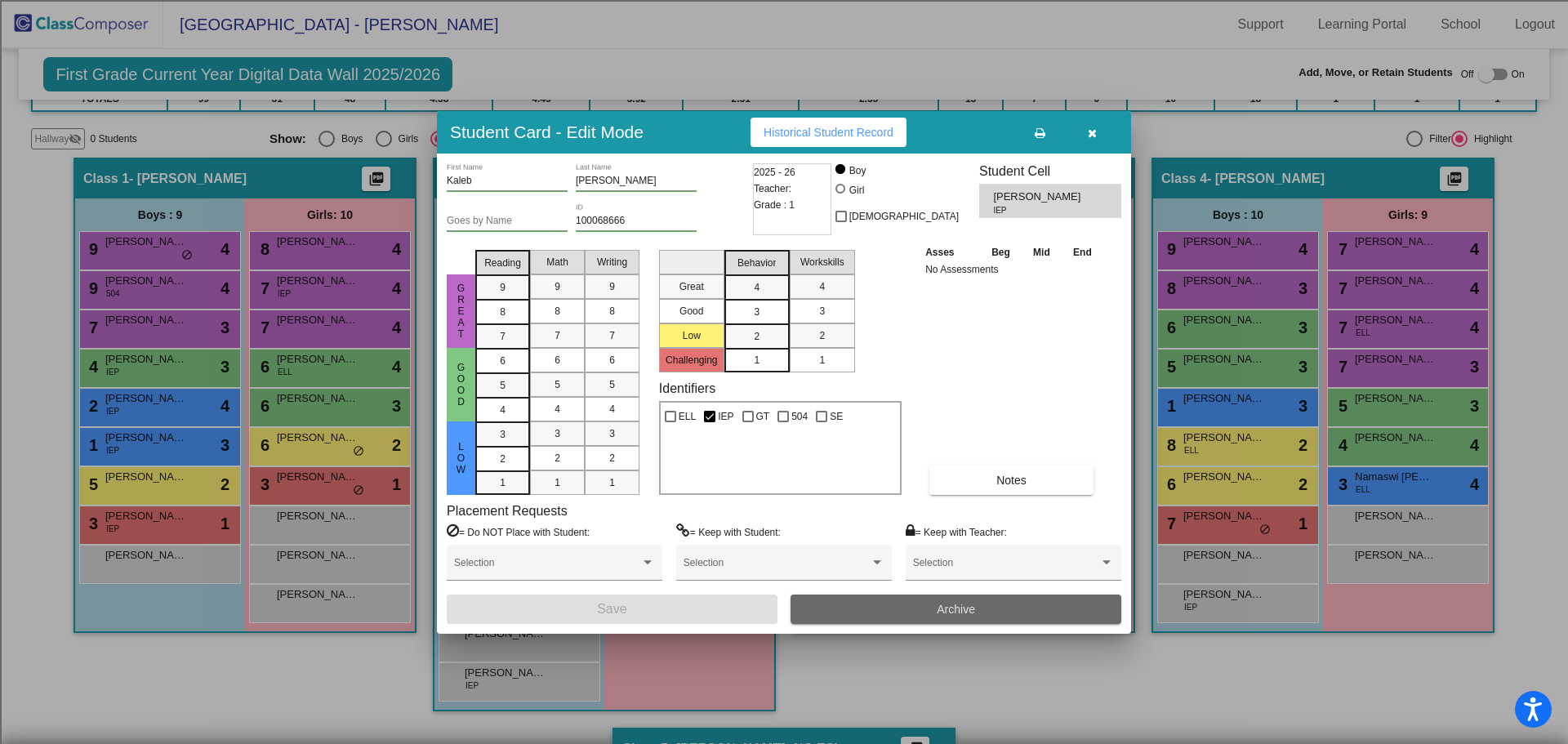
click at [892, 611] on button "Archive" at bounding box center [956, 609] width 331 height 29
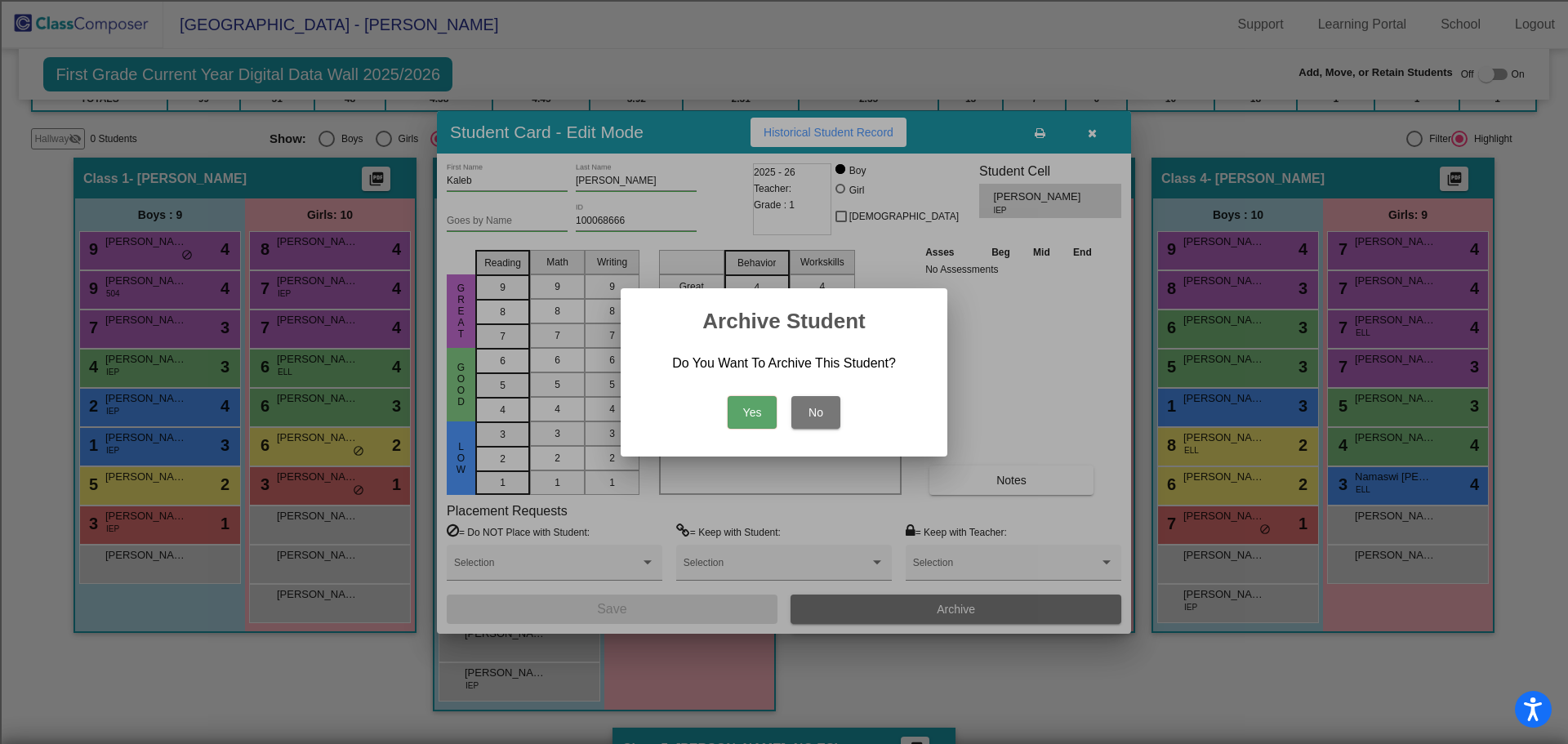
click at [757, 407] on button "Yes" at bounding box center [751, 412] width 49 height 32
